Goal: Book appointment/travel/reservation

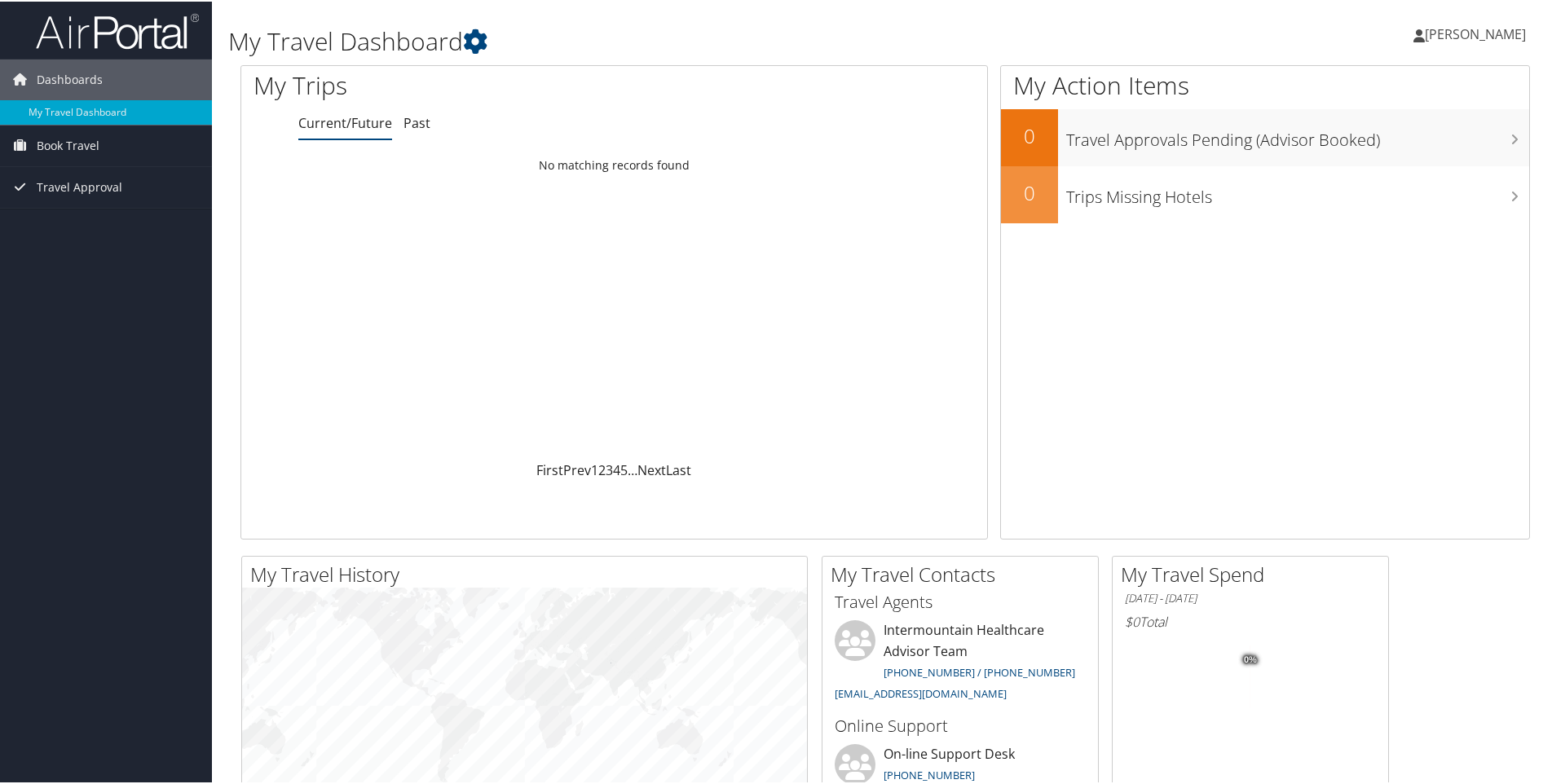
click at [147, 487] on div "Dashboards My Travel Dashboard Book Travel Approval Request (Beta) Book/Manage …" at bounding box center [779, 616] width 1559 height 1231
click at [104, 144] on link "Book Travel" at bounding box center [106, 144] width 212 height 41
click at [105, 181] on link "Approval Request (Beta)" at bounding box center [106, 176] width 212 height 24
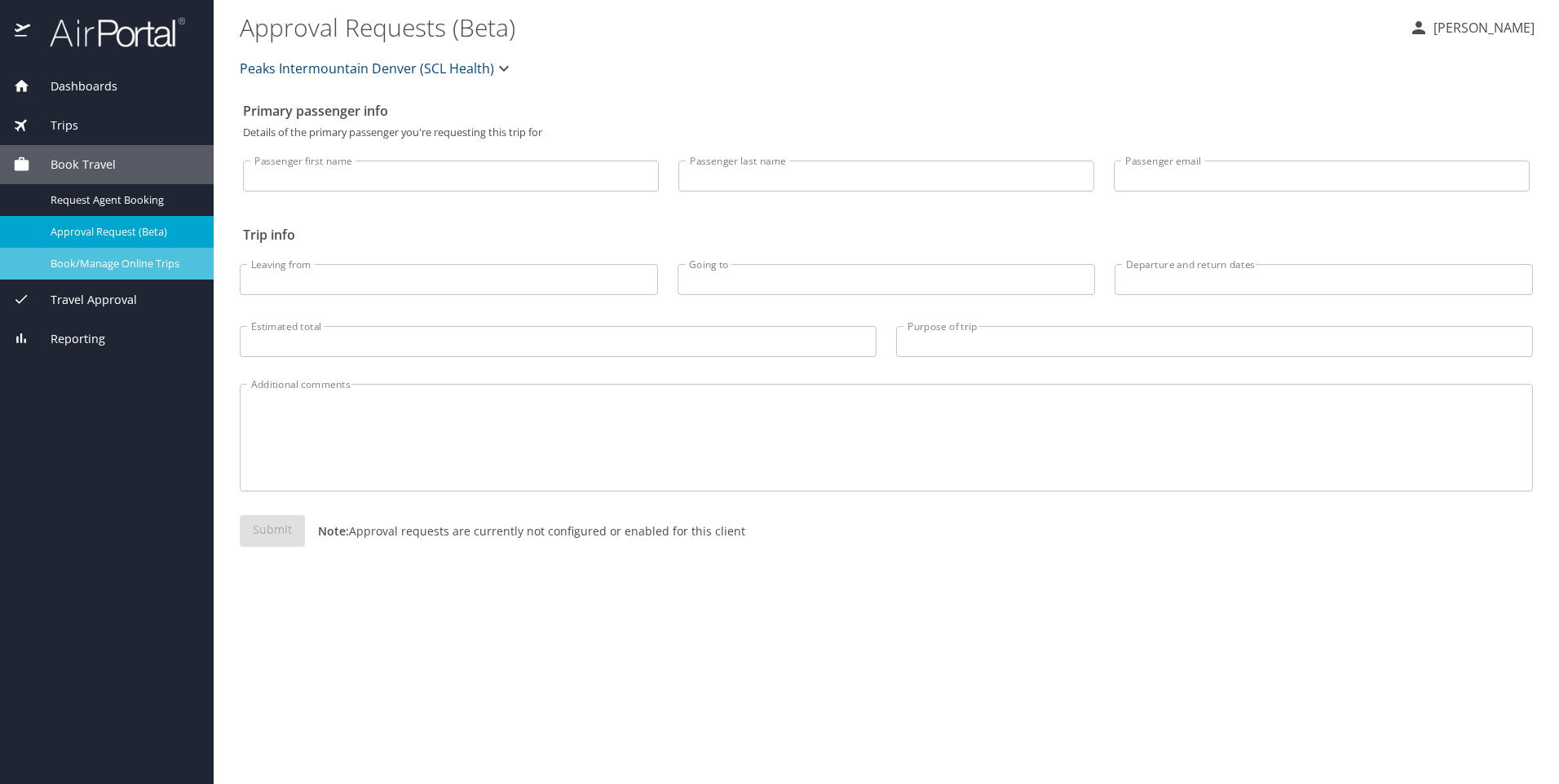
click at [83, 261] on span "Book/Manage Online Trips" at bounding box center [122, 264] width 143 height 16
